Goal: Information Seeking & Learning: Learn about a topic

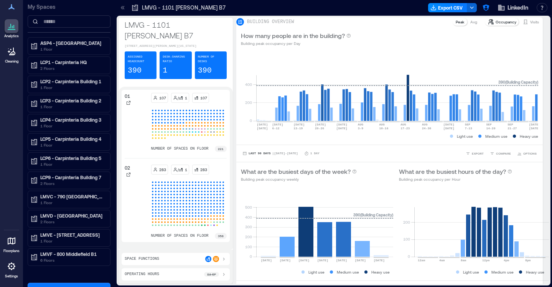
click at [11, 58] on div at bounding box center [12, 51] width 14 height 14
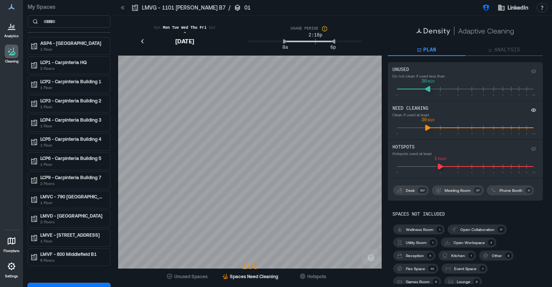
click at [368, 257] on icon "button" at bounding box center [370, 257] width 9 height 9
click at [370, 235] on icon "button" at bounding box center [370, 235] width 9 height 9
click at [370, 239] on icon "button" at bounding box center [370, 235] width 9 height 9
click at [369, 220] on icon "button" at bounding box center [370, 217] width 7 height 7
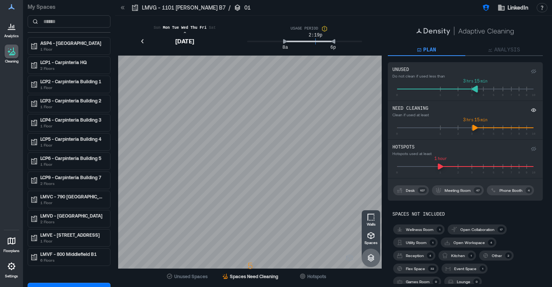
click at [475, 89] on icon "slider-ex-1" at bounding box center [475, 89] width 6 height 7
click at [432, 90] on icon "slider-ex-1" at bounding box center [432, 89] width 6 height 7
click at [449, 129] on icon "slider-ex-1" at bounding box center [450, 127] width 6 height 7
click at [448, 167] on icon "slider-ex-1" at bounding box center [448, 166] width 6 height 7
click at [370, 222] on p "Walls" at bounding box center [371, 224] width 9 height 5
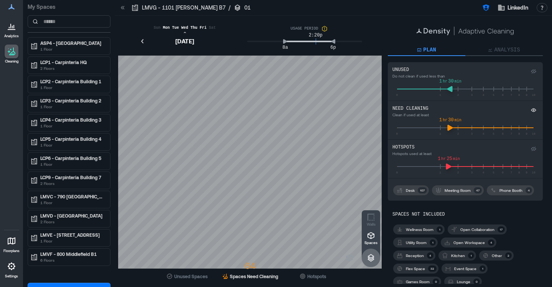
click at [462, 231] on p "Open Collaboration" at bounding box center [477, 229] width 34 height 6
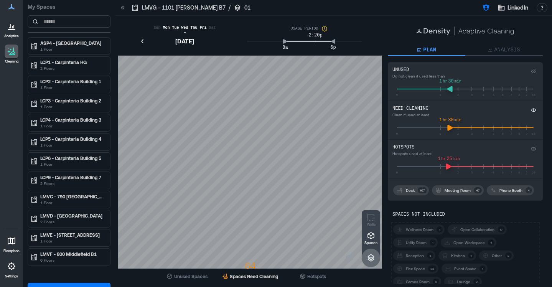
click at [415, 243] on p "Utility Room" at bounding box center [416, 242] width 21 height 6
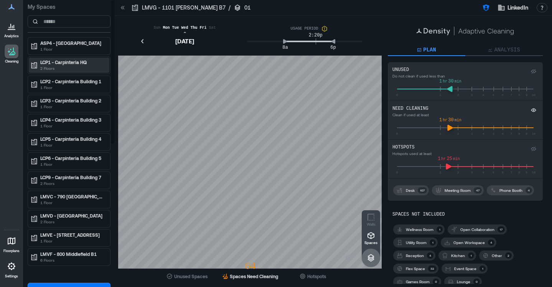
click at [65, 66] on p "2 Floors" at bounding box center [72, 68] width 64 height 6
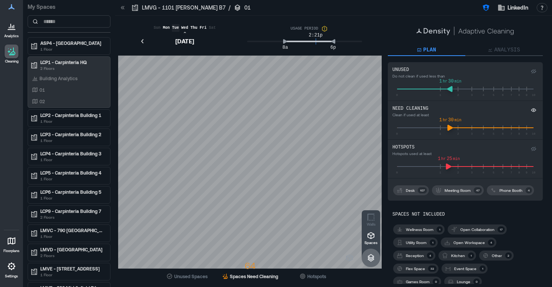
click at [176, 28] on p "Tue" at bounding box center [176, 28] width 10 height 6
click at [174, 28] on p "Tue" at bounding box center [176, 28] width 10 height 6
click at [184, 276] on span "Unused Spaces" at bounding box center [190, 276] width 33 height 6
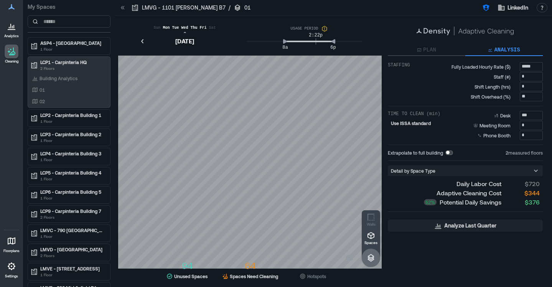
click at [505, 49] on p "Analysis" at bounding box center [507, 50] width 26 height 8
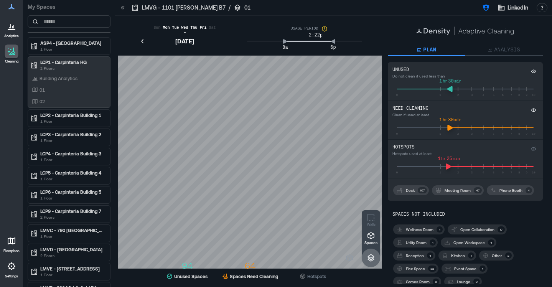
click at [420, 50] on icon "button" at bounding box center [419, 50] width 5 height 5
click at [503, 47] on p "Analysis" at bounding box center [507, 50] width 26 height 8
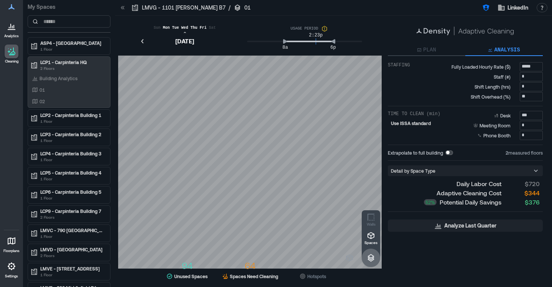
click at [122, 9] on icon at bounding box center [123, 8] width 8 height 8
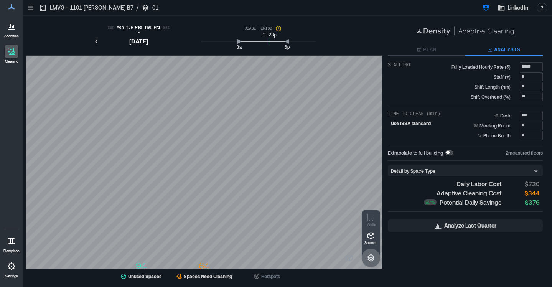
click at [12, 28] on icon at bounding box center [12, 27] width 1 height 3
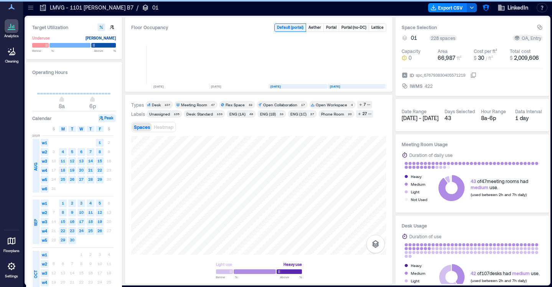
scroll to position [0, 1040]
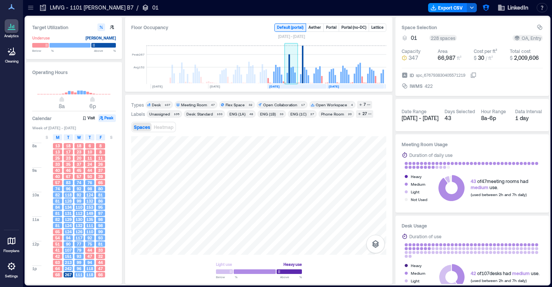
click at [290, 73] on rect at bounding box center [289, 68] width 2 height 29
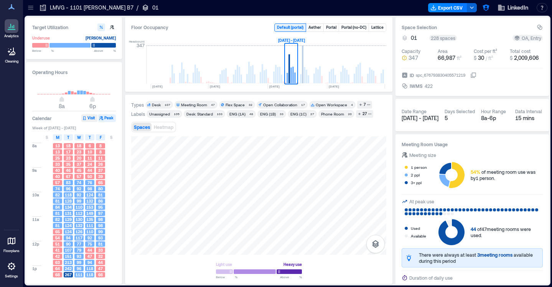
click at [89, 118] on button "Visit" at bounding box center [89, 118] width 16 height 8
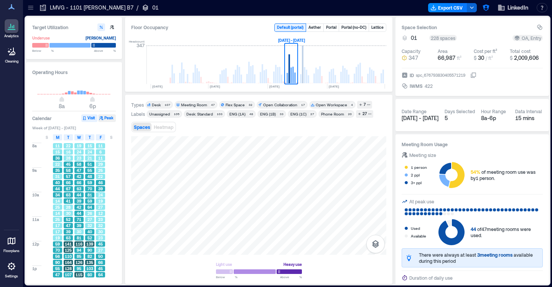
click at [105, 118] on button "Peak" at bounding box center [107, 118] width 18 height 8
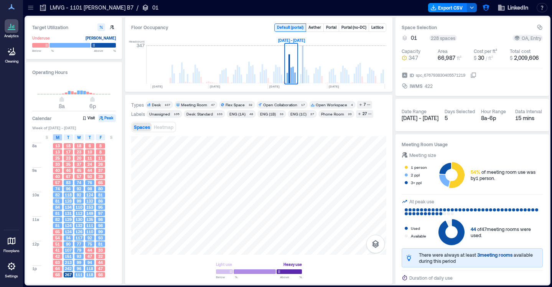
click at [56, 137] on span "M" at bounding box center [57, 137] width 3 height 6
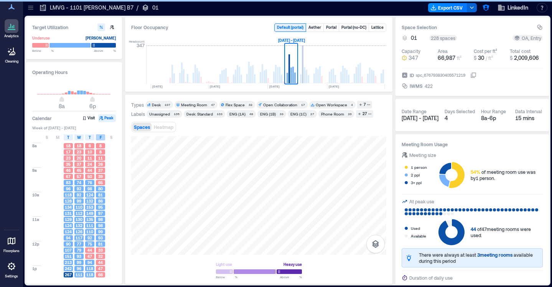
click at [102, 137] on div "F" at bounding box center [100, 137] width 9 height 6
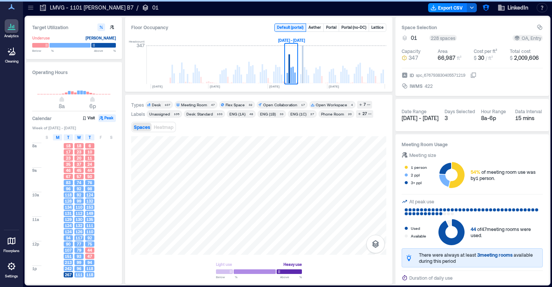
click at [59, 138] on div "M" at bounding box center [57, 137] width 9 height 6
click at [100, 138] on span "F" at bounding box center [101, 137] width 2 height 6
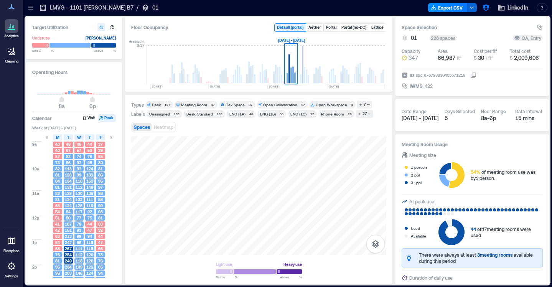
scroll to position [110, 0]
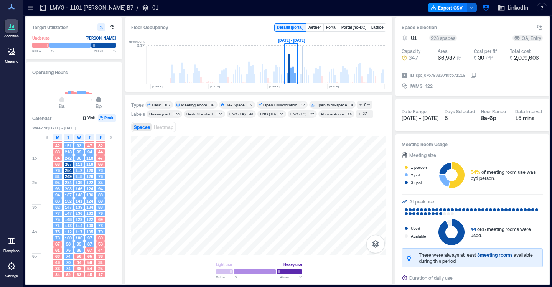
drag, startPoint x: 92, startPoint y: 99, endPoint x: 99, endPoint y: 99, distance: 7.3
click at [99, 99] on span "8p" at bounding box center [98, 100] width 5 height 3
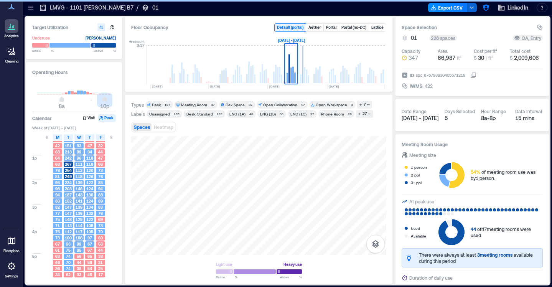
type input "**"
drag, startPoint x: 99, startPoint y: 100, endPoint x: 74, endPoint y: 187, distance: 91.1
click at [106, 100] on span "10p" at bounding box center [104, 100] width 5 height 3
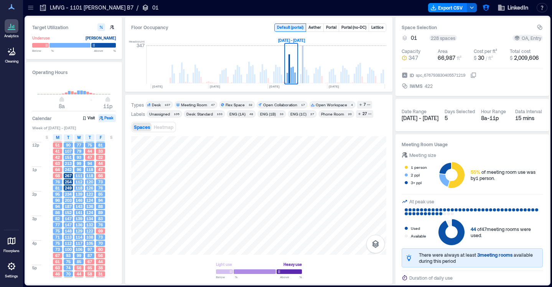
scroll to position [92, 0]
